Goal: Information Seeking & Learning: Check status

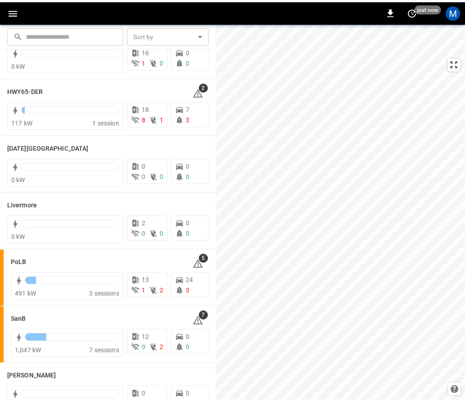
scroll to position [141, 0]
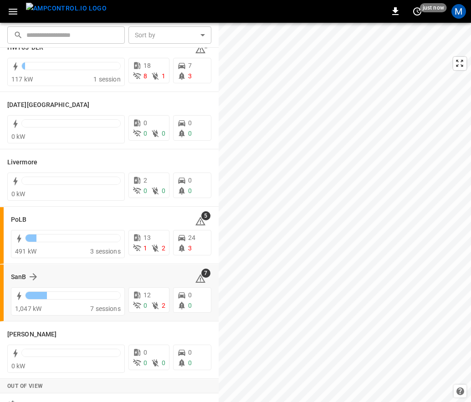
drag, startPoint x: 3, startPoint y: 275, endPoint x: 8, endPoint y: 276, distance: 4.6
click at [4, 275] on div "SanB 7 1,047 kW 7 sessions 12 0 2 0 0" at bounding box center [109, 292] width 218 height 57
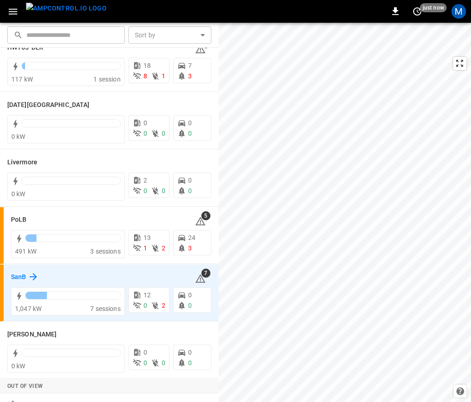
click at [12, 278] on h6 "SanB" at bounding box center [18, 277] width 15 height 10
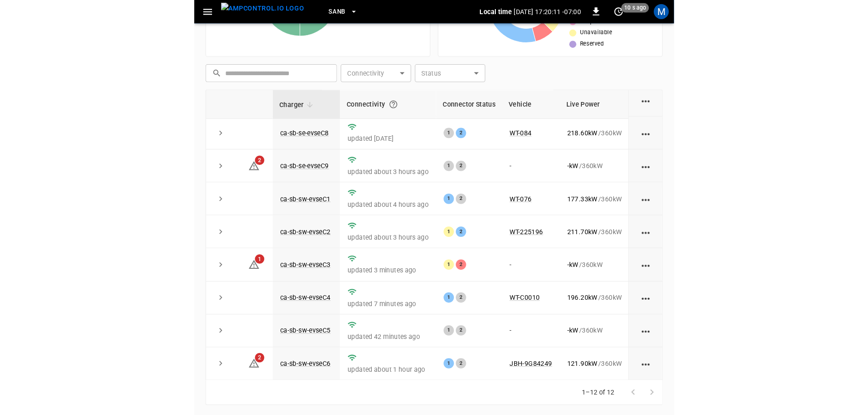
scroll to position [126, 0]
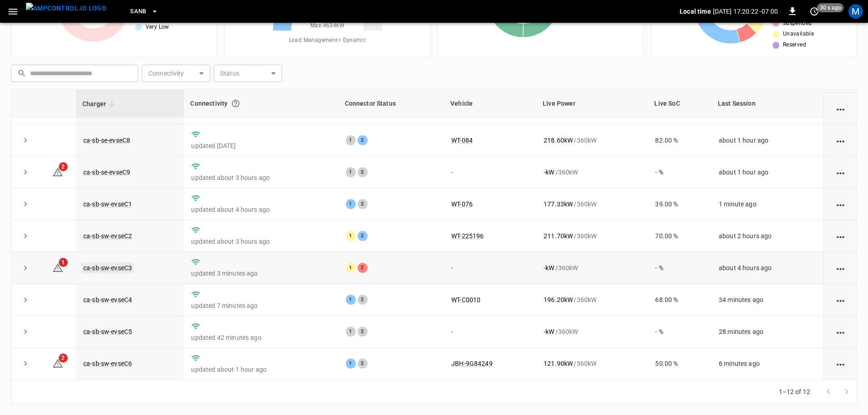
click at [122, 269] on link "ca-sb-sw-evseC3" at bounding box center [107, 267] width 52 height 11
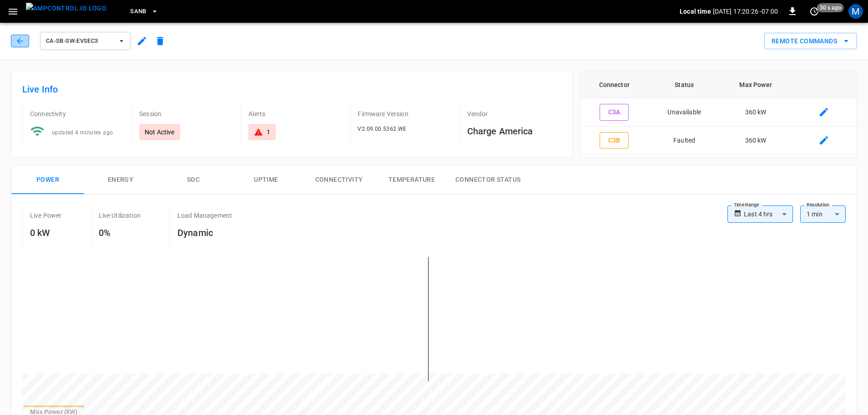
click at [23, 39] on icon "button" at bounding box center [19, 40] width 9 height 9
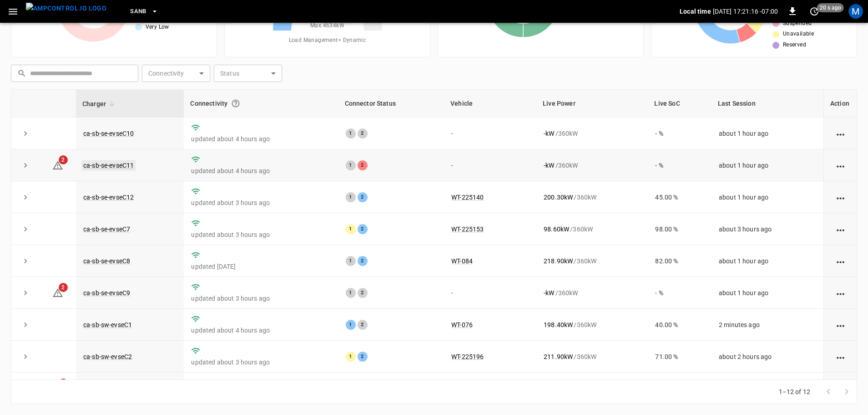
click at [117, 165] on link "ca-sb-se-evseC11" at bounding box center [108, 165] width 54 height 11
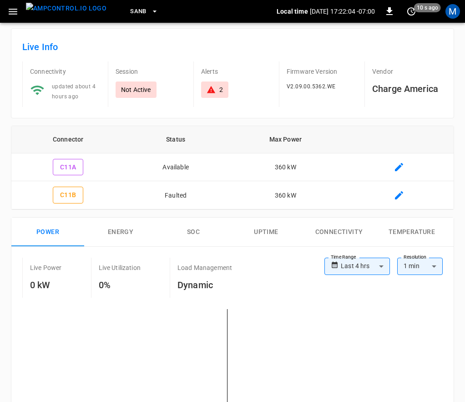
scroll to position [2, 0]
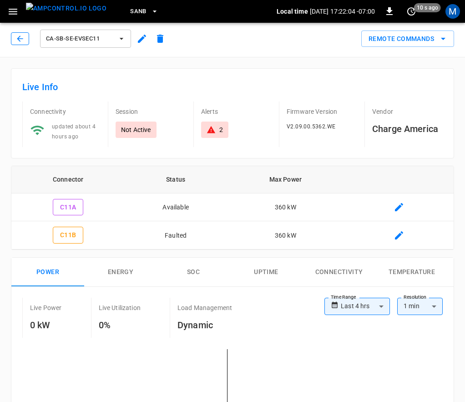
click at [24, 44] on button "button" at bounding box center [20, 38] width 18 height 13
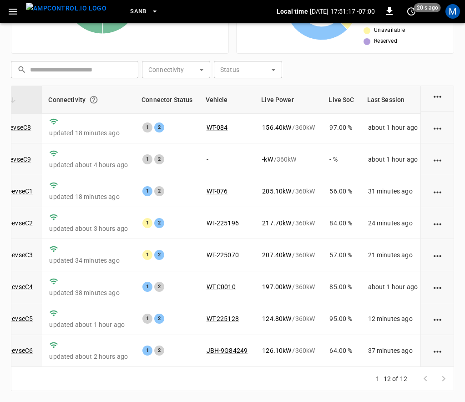
scroll to position [141, 101]
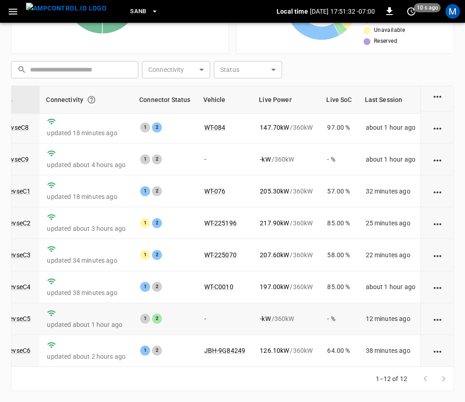
click at [210, 309] on td "-" at bounding box center [225, 319] width 56 height 32
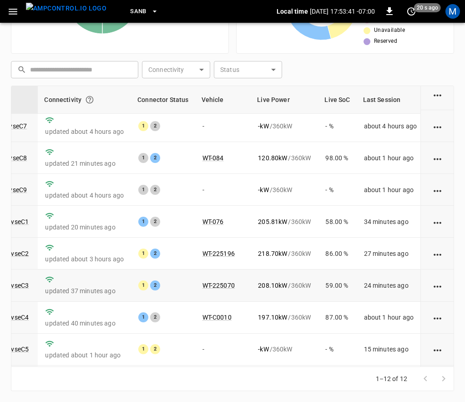
scroll to position [141, 103]
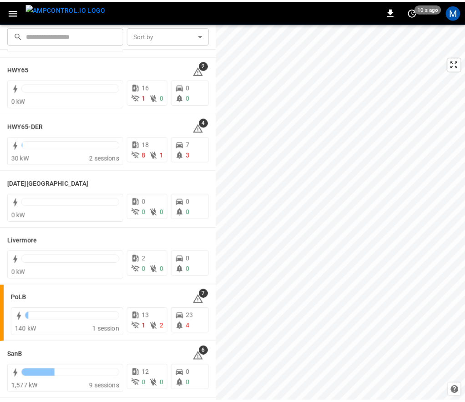
scroll to position [141, 0]
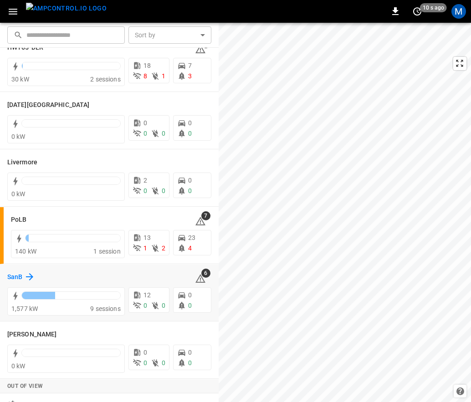
click at [20, 277] on h6 "SanB" at bounding box center [14, 277] width 15 height 10
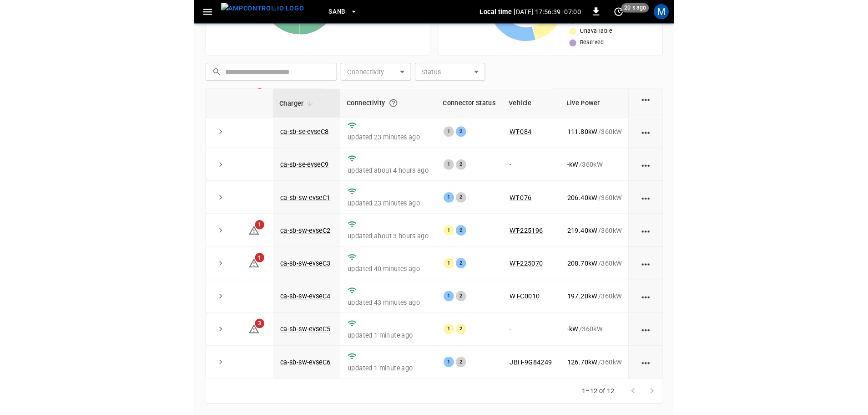
scroll to position [126, 0]
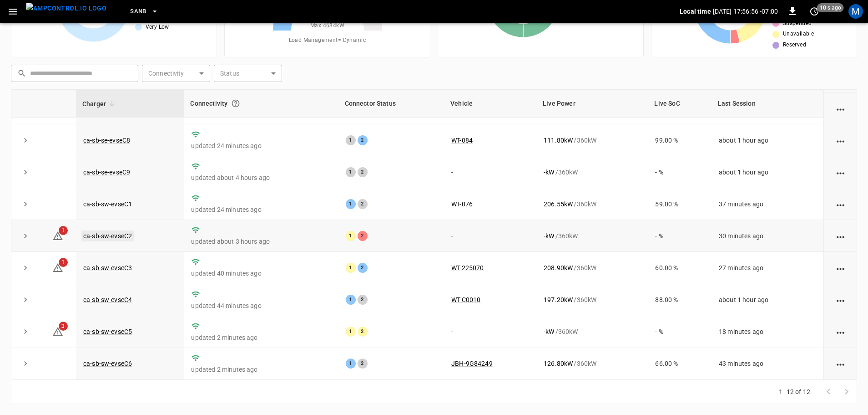
click at [106, 236] on link "ca-sb-sw-evseC2" at bounding box center [107, 235] width 52 height 11
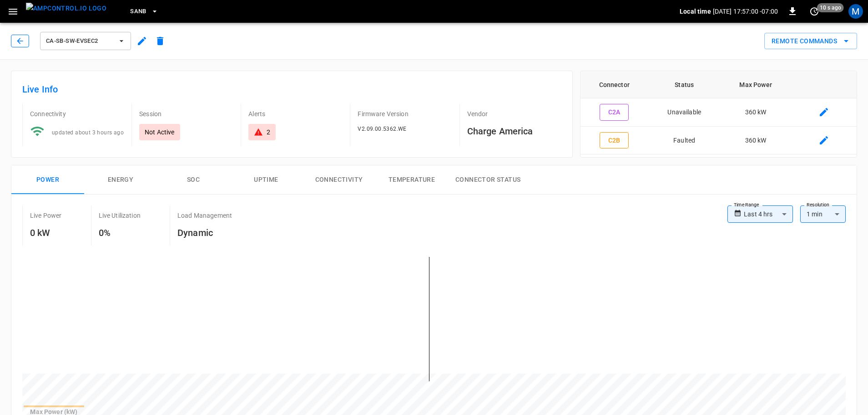
click at [20, 35] on button "button" at bounding box center [20, 41] width 18 height 13
